Goal: Task Accomplishment & Management: Manage account settings

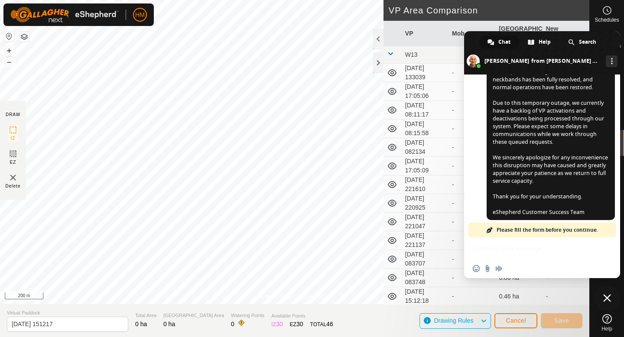
scroll to position [820, 0]
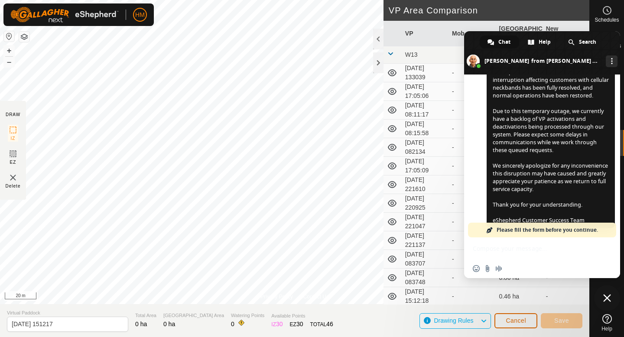
click at [510, 323] on span "Cancel" at bounding box center [516, 320] width 20 height 7
click at [511, 322] on span "Cancel" at bounding box center [516, 320] width 20 height 7
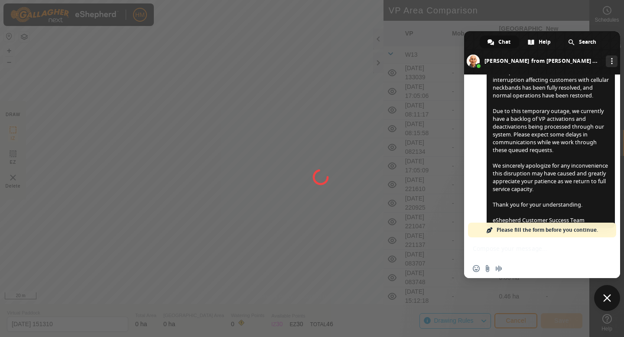
click at [608, 302] on span "Close chat" at bounding box center [607, 298] width 8 height 8
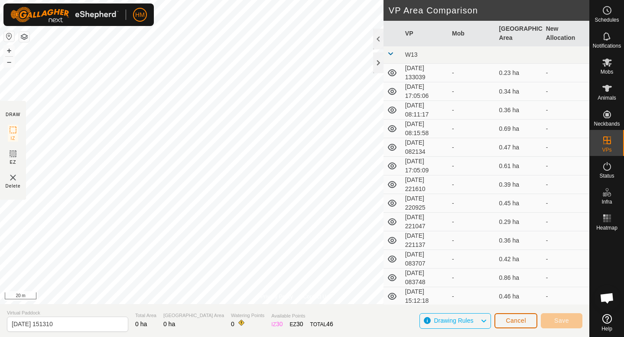
click at [517, 325] on button "Cancel" at bounding box center [516, 320] width 43 height 15
click at [611, 67] on icon at bounding box center [607, 62] width 10 height 10
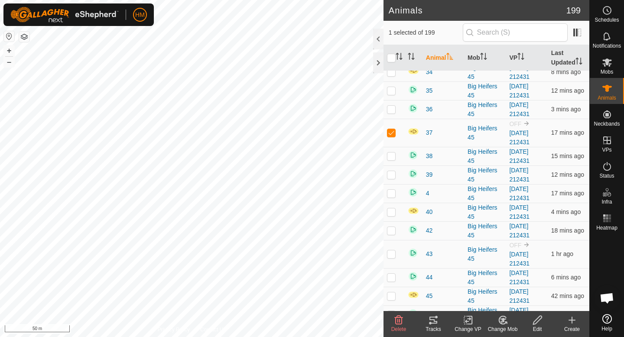
scroll to position [548, 0]
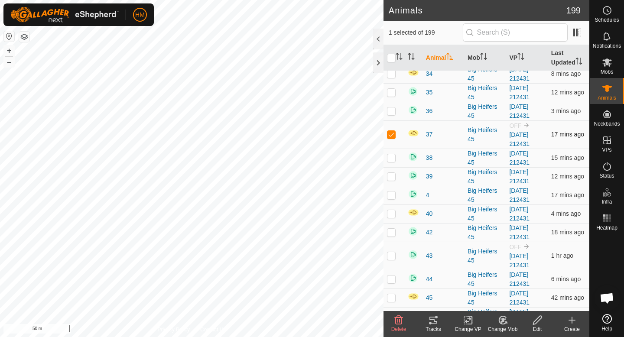
click at [390, 136] on p-checkbox at bounding box center [391, 134] width 9 height 7
checkbox input "false"
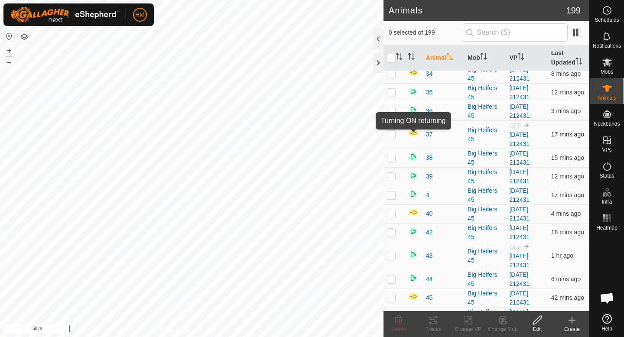
click at [413, 135] on img at bounding box center [413, 133] width 11 height 7
